Goal: Communication & Community: Answer question/provide support

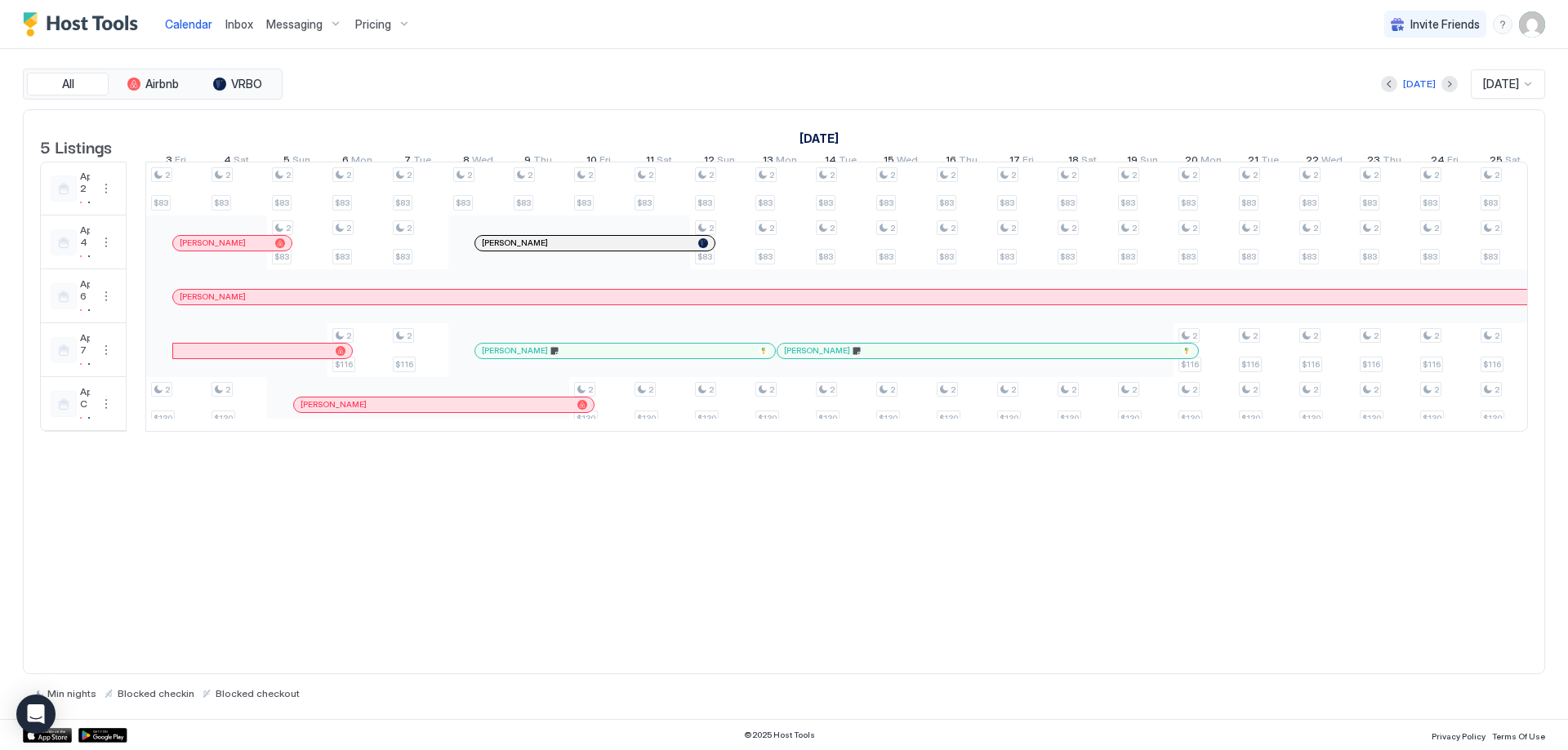
scroll to position [0, 968]
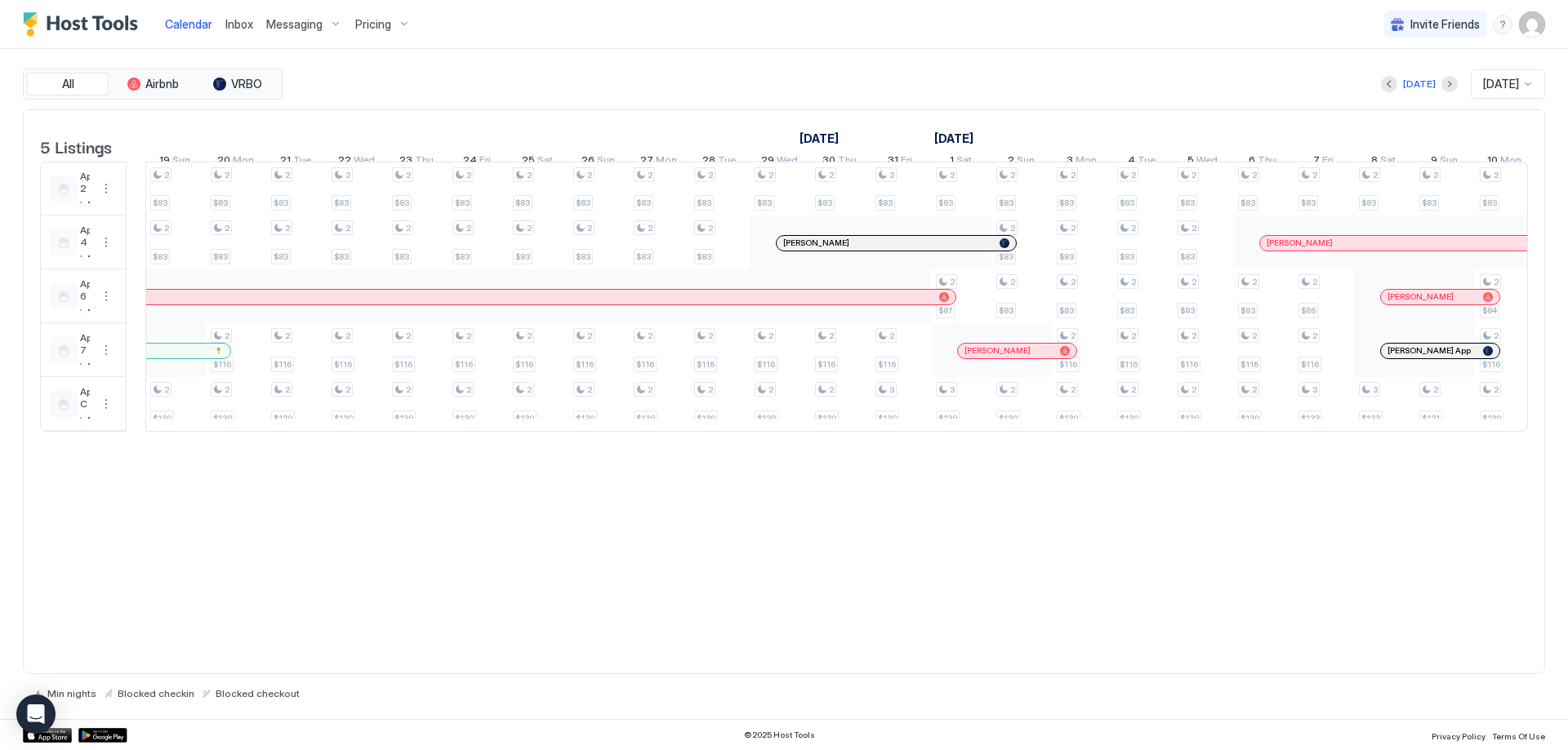
click at [241, 23] on span "Inbox" at bounding box center [239, 24] width 28 height 14
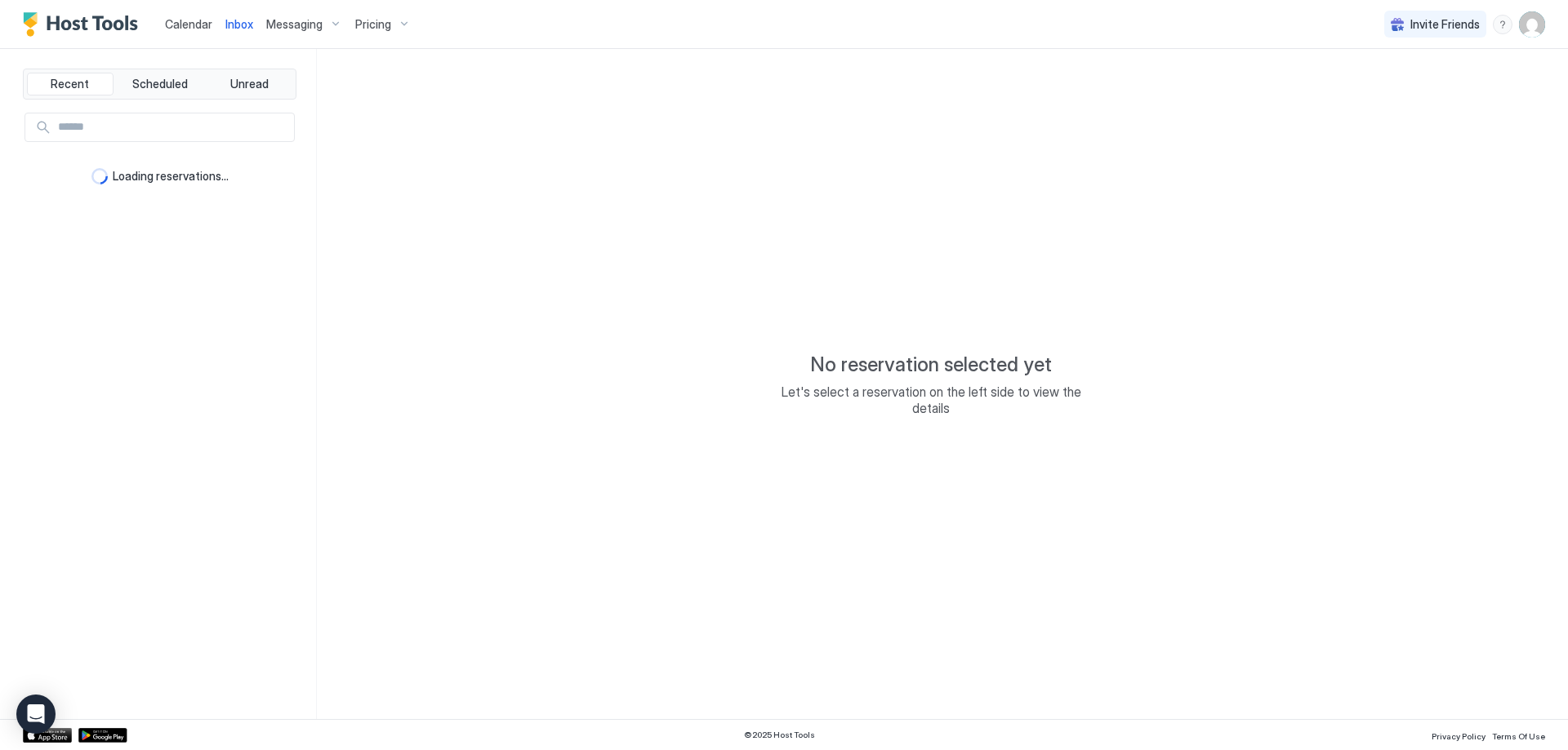
type textarea "*"
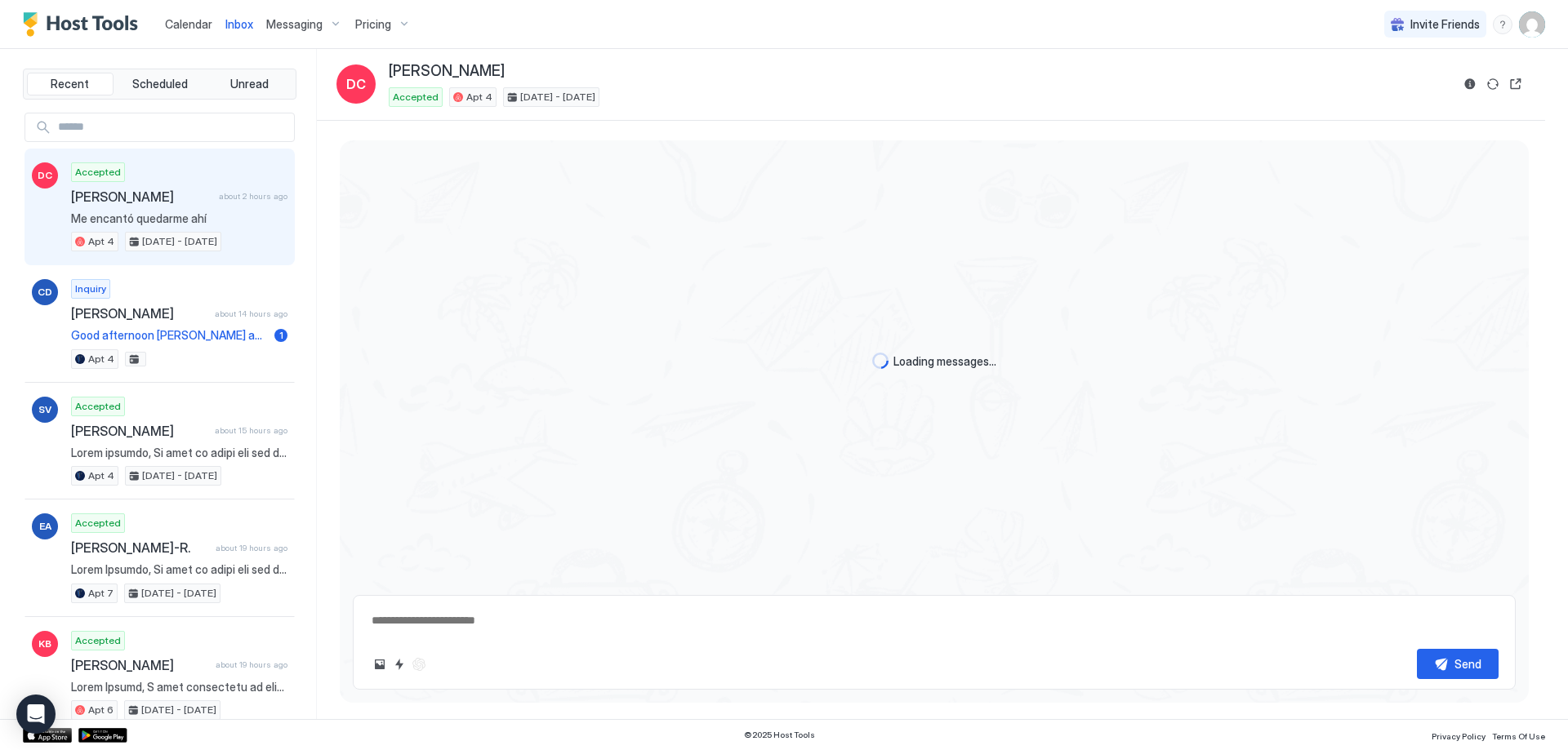
scroll to position [1361, 0]
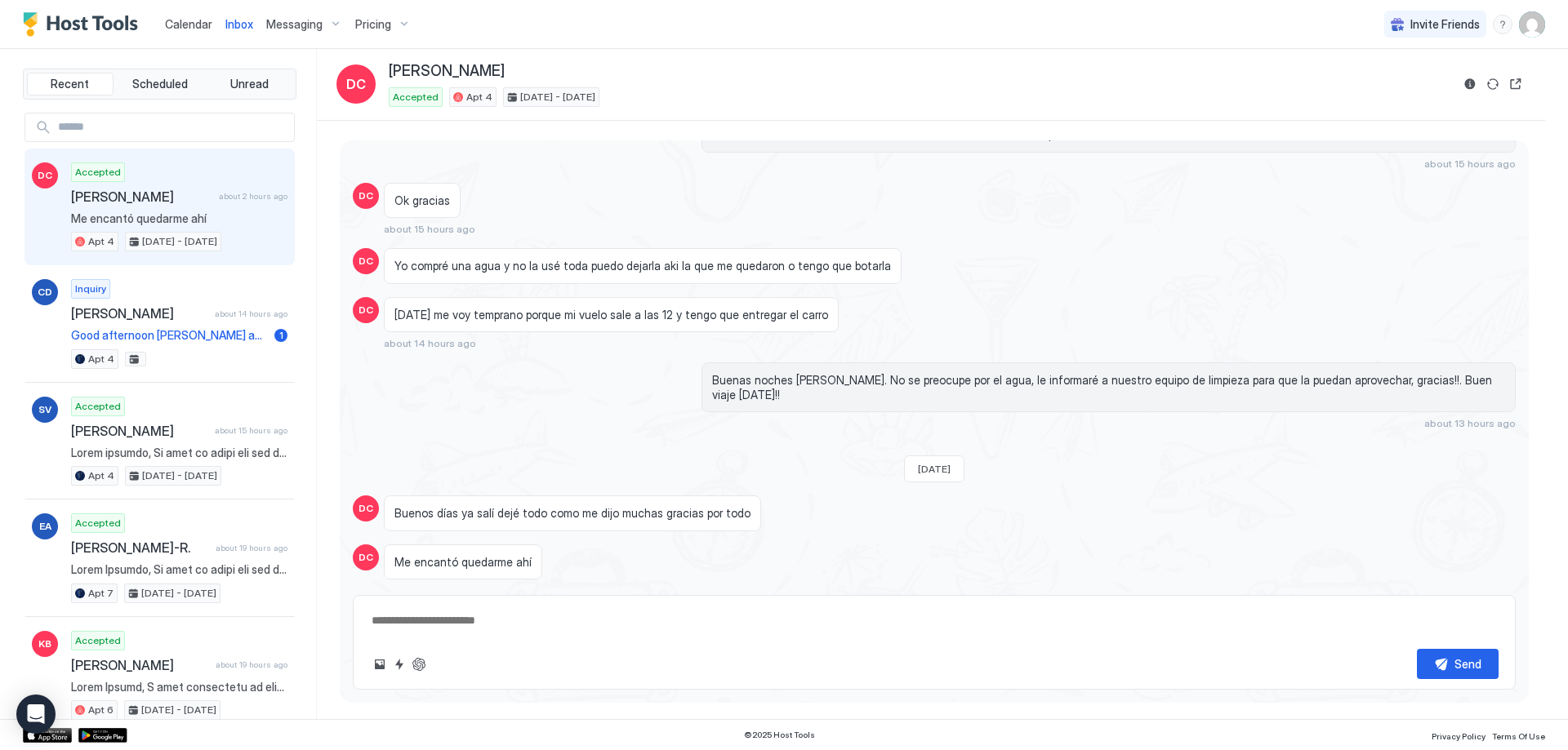
click at [663, 626] on textarea at bounding box center [935, 621] width 1129 height 30
click at [650, 617] on textarea at bounding box center [935, 621] width 1129 height 30
type textarea "**********"
click at [1456, 664] on div "Send" at bounding box center [1467, 663] width 27 height 17
